Goal: Transaction & Acquisition: Purchase product/service

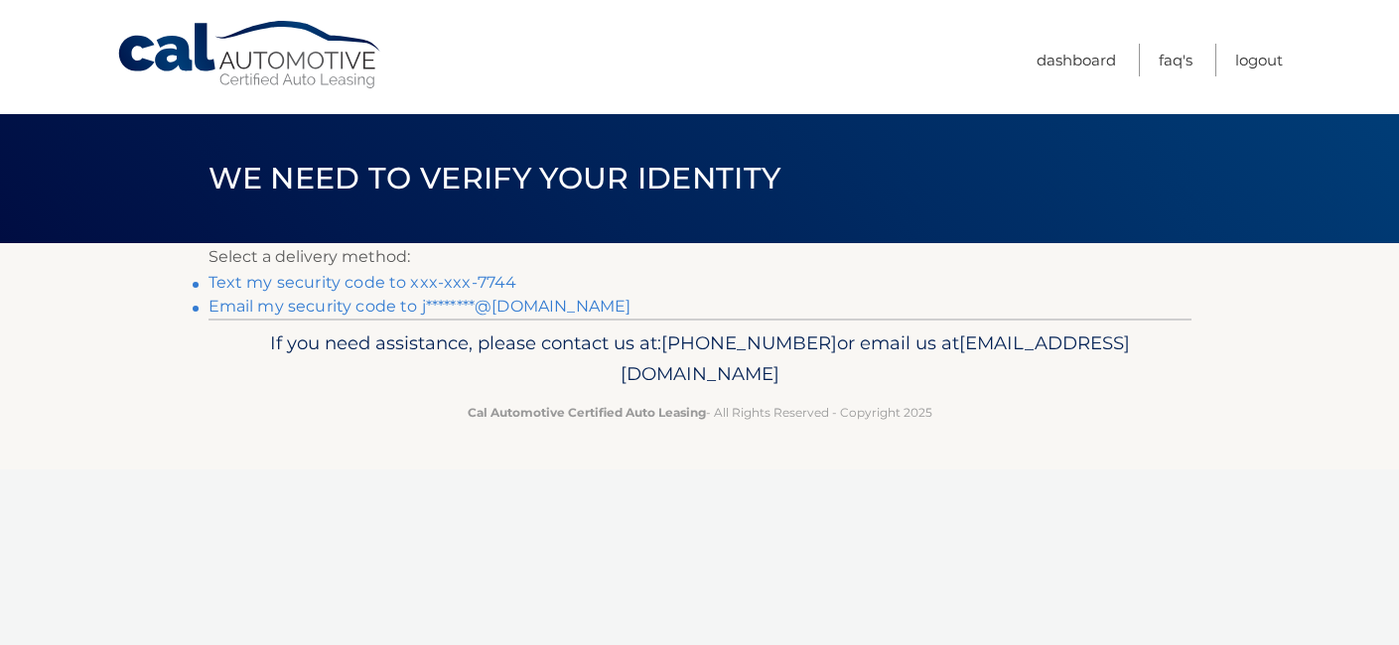
click at [422, 282] on link "Text my security code to xxx-xxx-7744" at bounding box center [363, 282] width 309 height 19
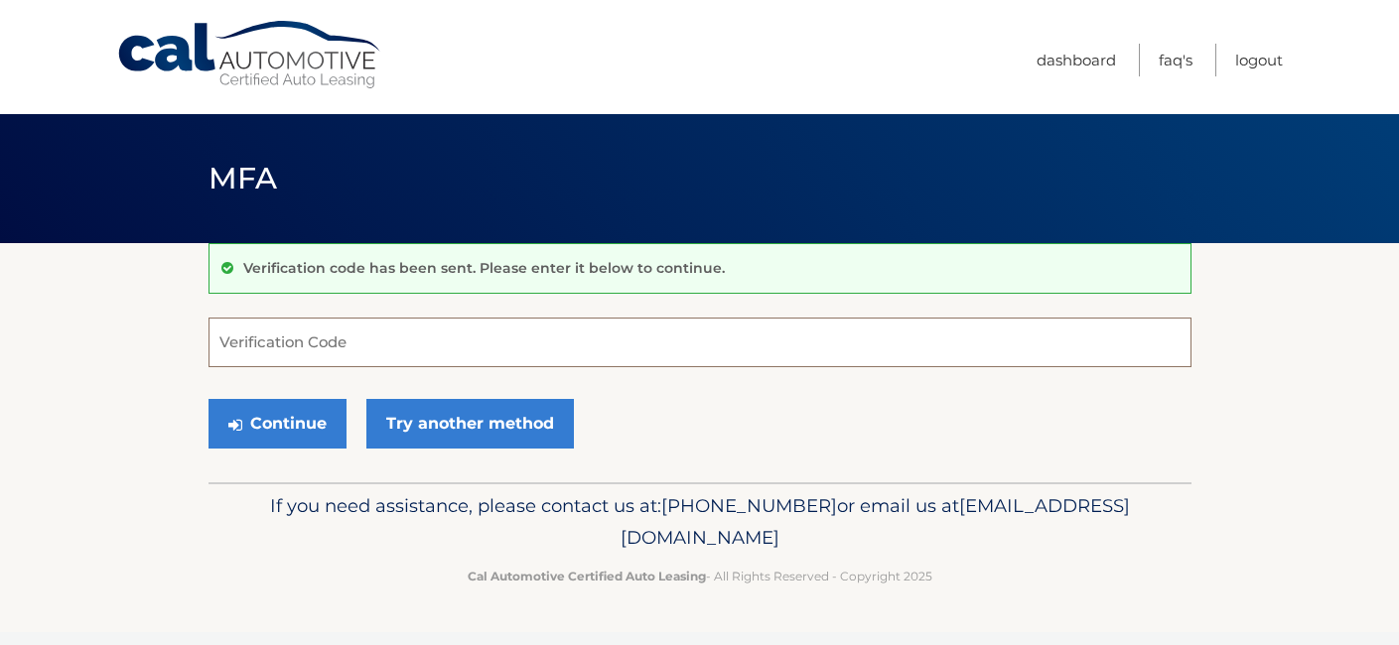
click at [585, 346] on input "Verification Code" at bounding box center [700, 343] width 983 height 50
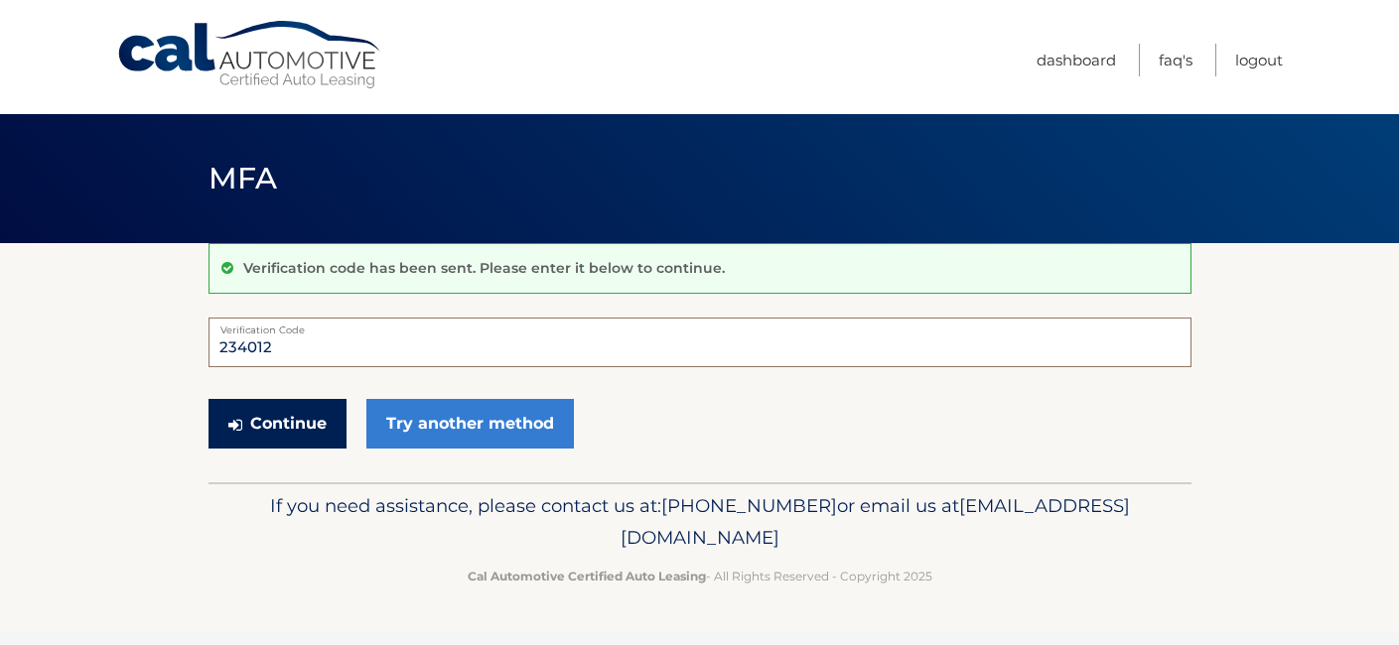
type input "234012"
click at [315, 425] on button "Continue" at bounding box center [278, 424] width 138 height 50
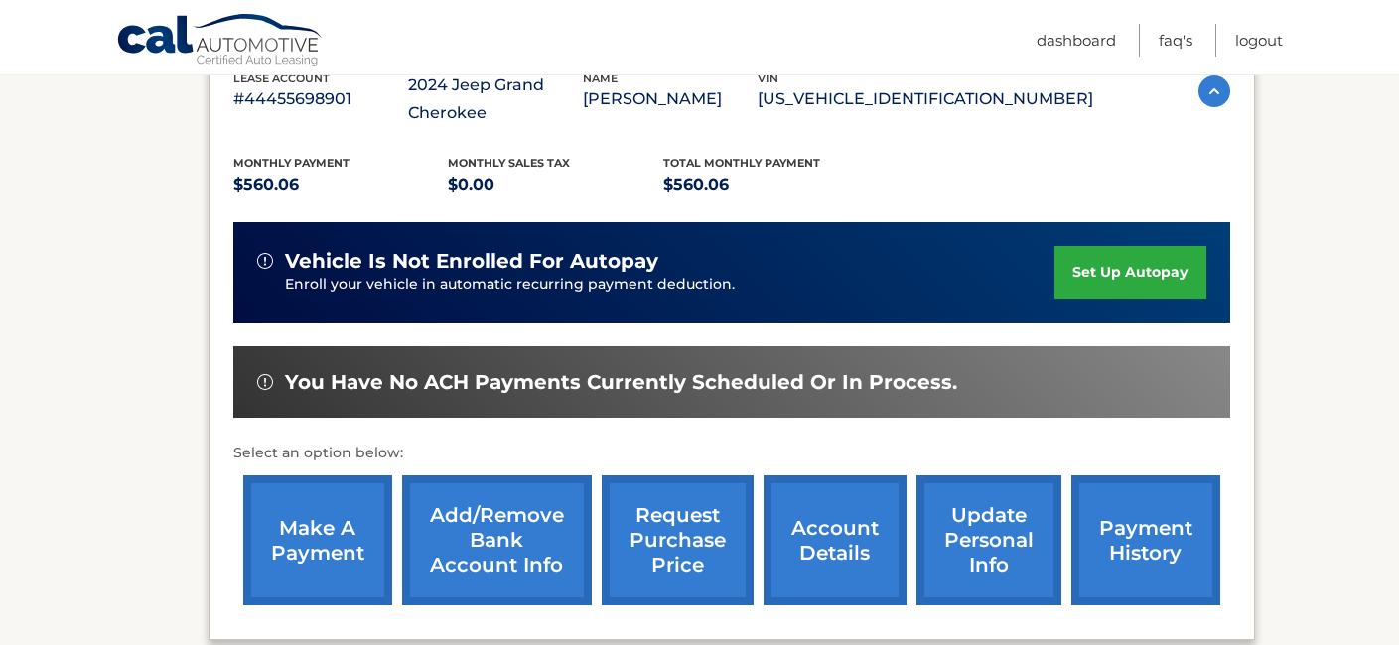
scroll to position [386, 0]
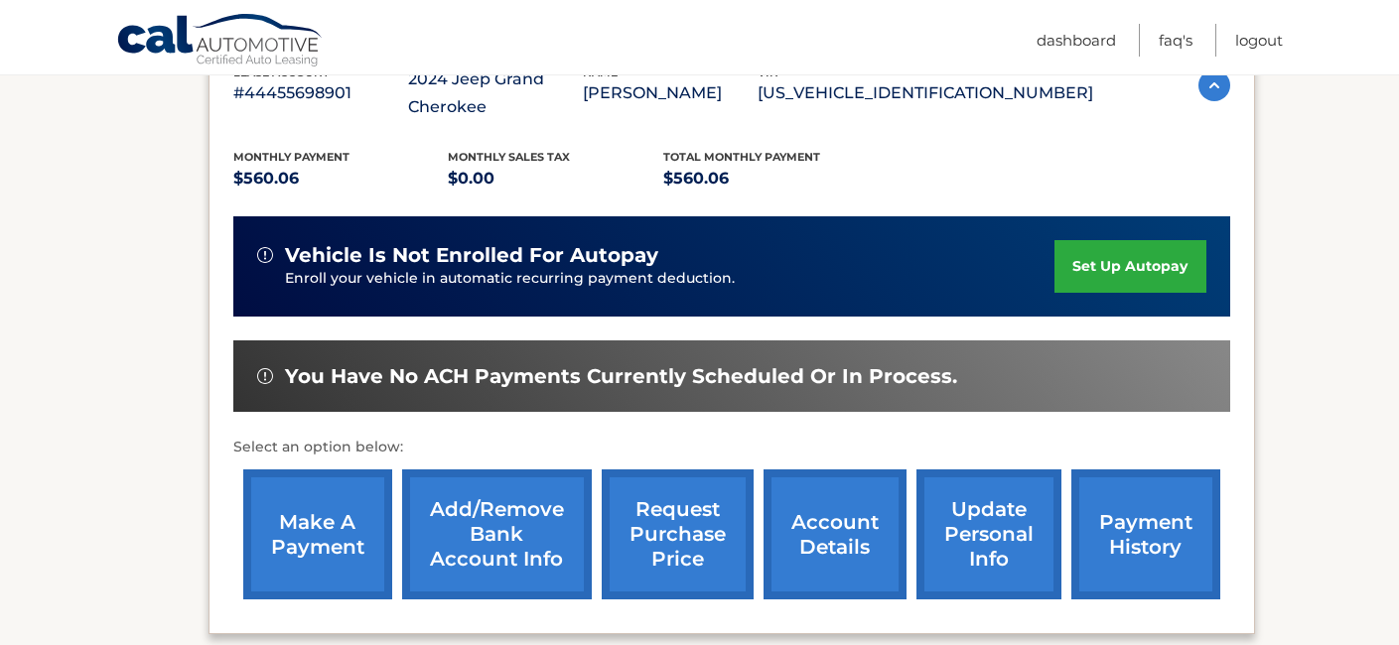
click at [311, 556] on link "make a payment" at bounding box center [317, 535] width 149 height 130
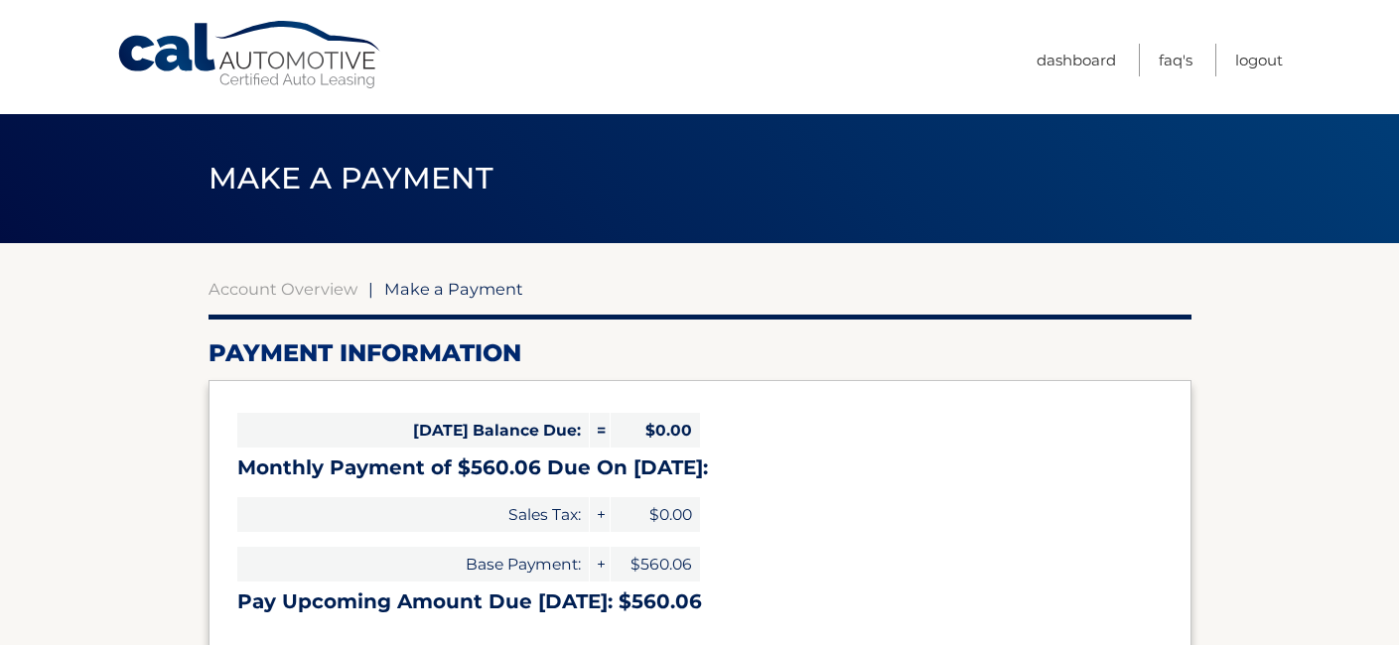
select select "Y2U0MjgyZDAtODkyOS00YWIwLWIxOTQtNTMxZjZiNmE5YzRh"
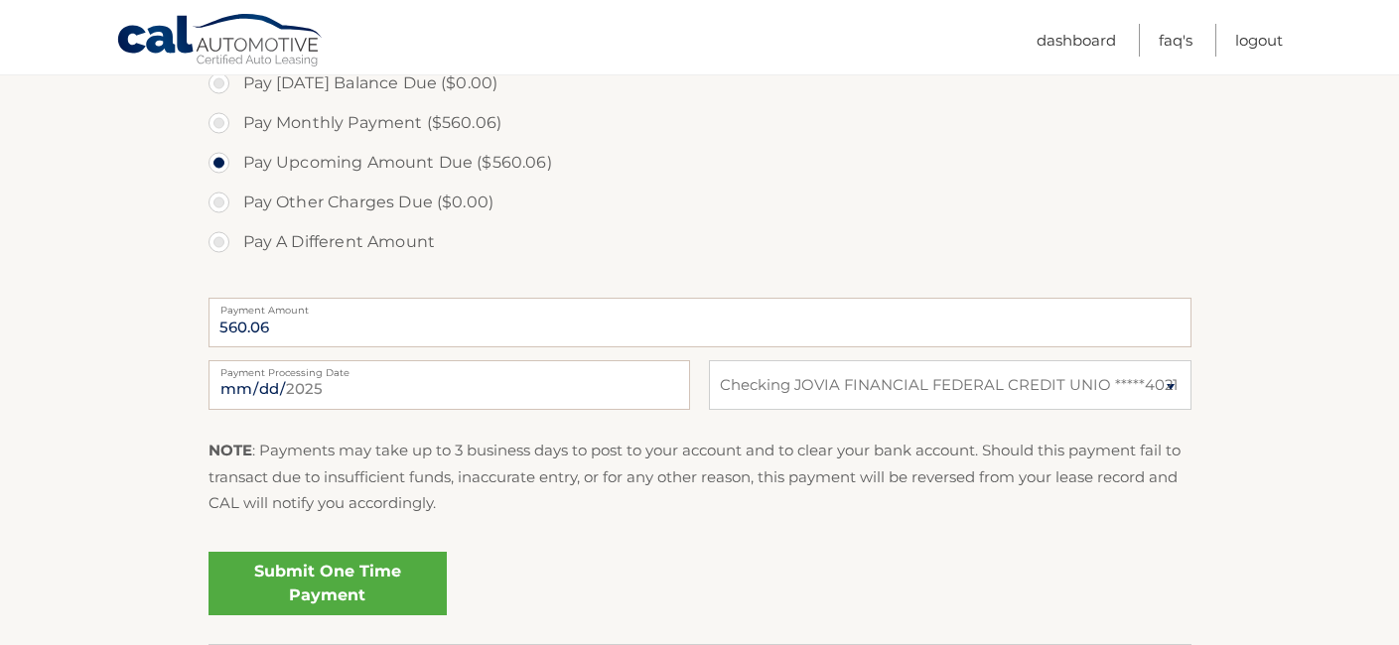
scroll to position [626, 0]
click at [393, 596] on link "Submit One Time Payment" at bounding box center [328, 582] width 238 height 64
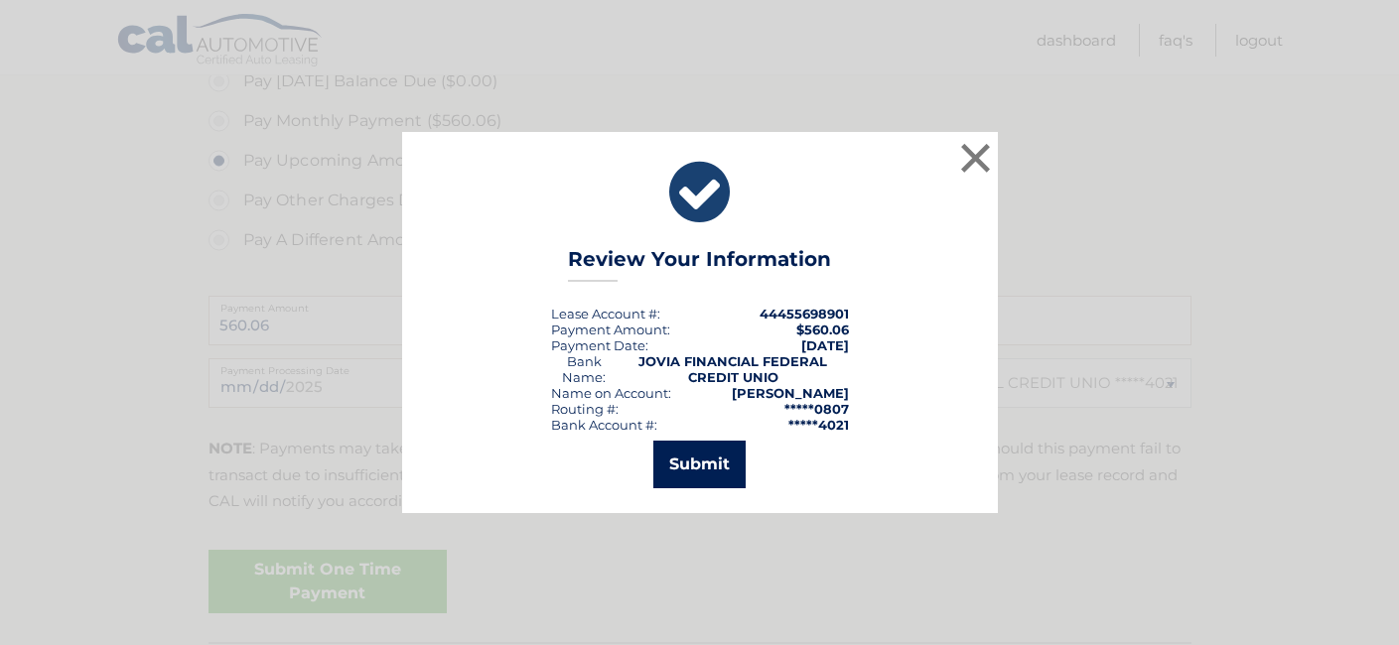
click at [721, 454] on button "Submit" at bounding box center [699, 465] width 92 height 48
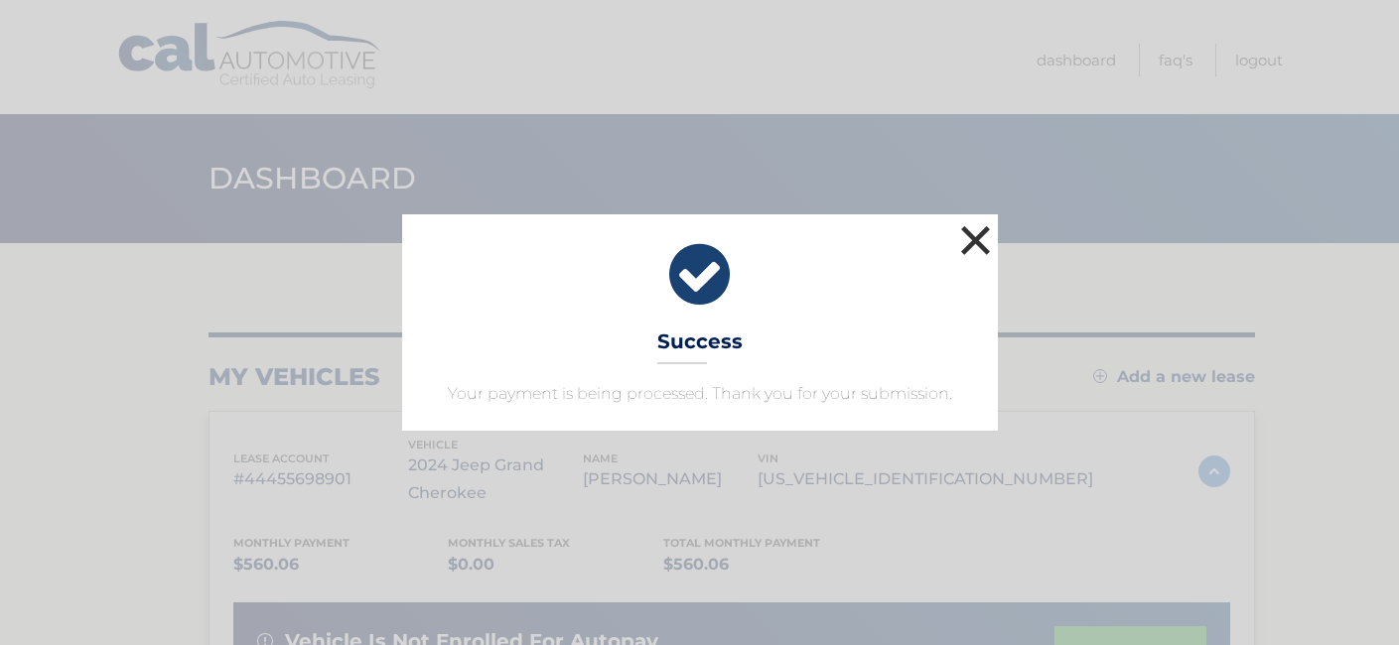
click at [986, 228] on button "×" at bounding box center [976, 240] width 40 height 40
